Goal: Task Accomplishment & Management: Complete application form

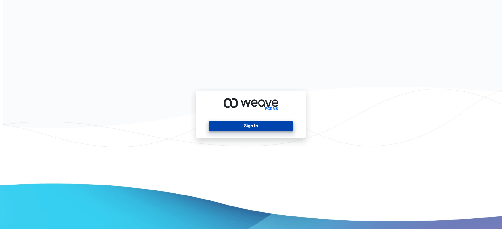
click at [255, 126] on button "Sign In" at bounding box center [251, 126] width 84 height 10
